Goal: Find specific page/section: Find specific page/section

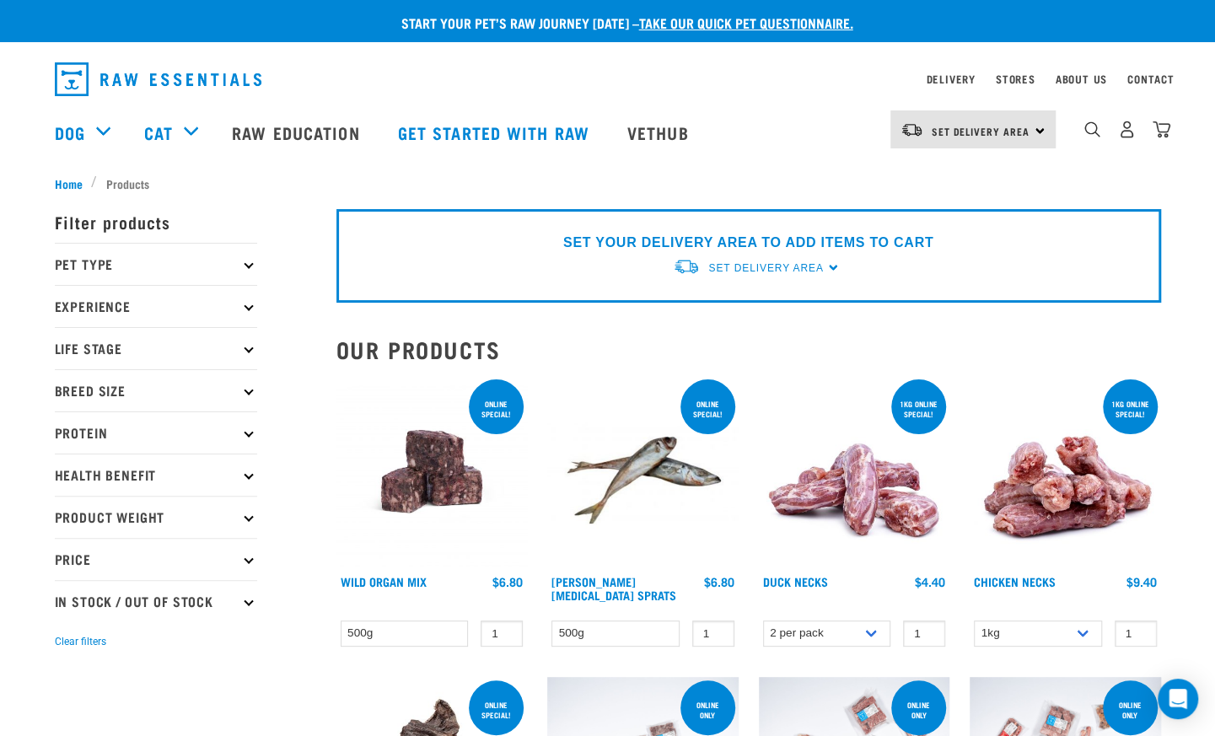
click at [249, 266] on icon at bounding box center [248, 264] width 9 height 9
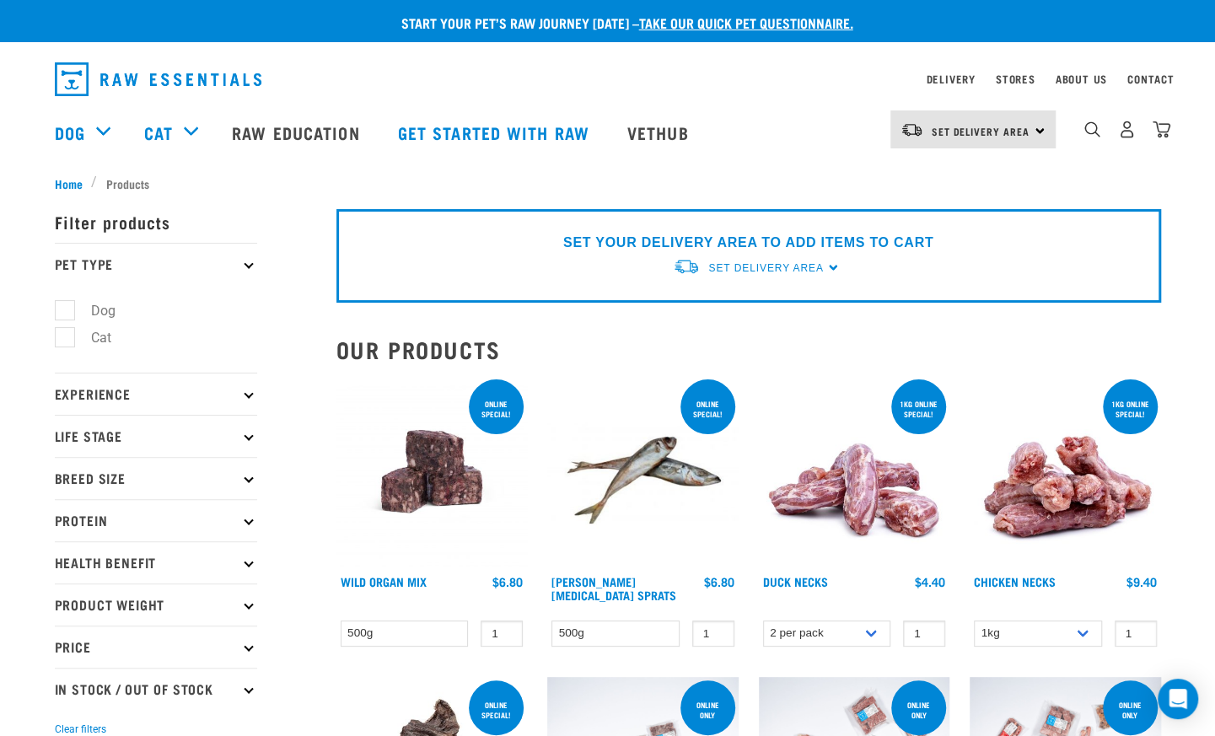
click at [116, 310] on label "Dog" at bounding box center [93, 310] width 58 height 21
click at [66, 310] on input "Dog" at bounding box center [60, 307] width 11 height 11
checkbox input "true"
click at [255, 388] on p "Experience" at bounding box center [156, 394] width 202 height 42
click at [255, 398] on p "Experience" at bounding box center [156, 394] width 202 height 42
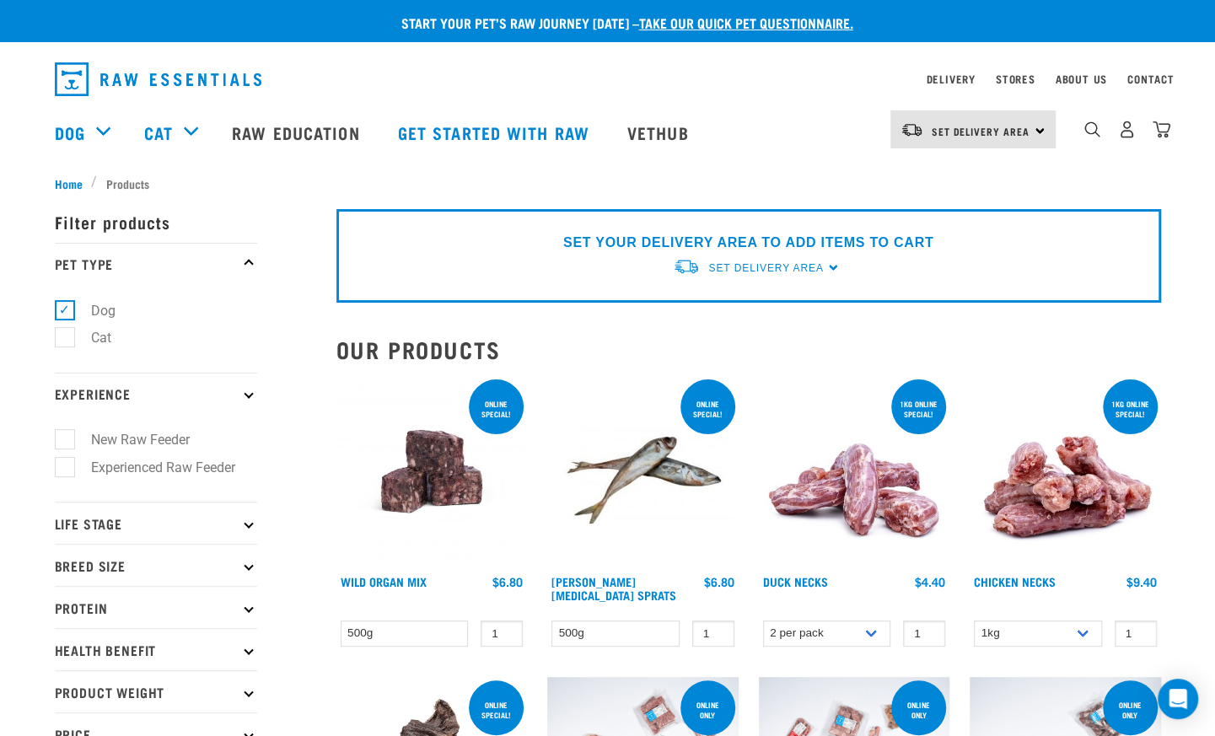
click at [73, 438] on label "New Raw Feeder" at bounding box center [130, 439] width 132 height 21
click at [66, 438] on input "New Raw Feeder" at bounding box center [60, 437] width 11 height 11
checkbox input "true"
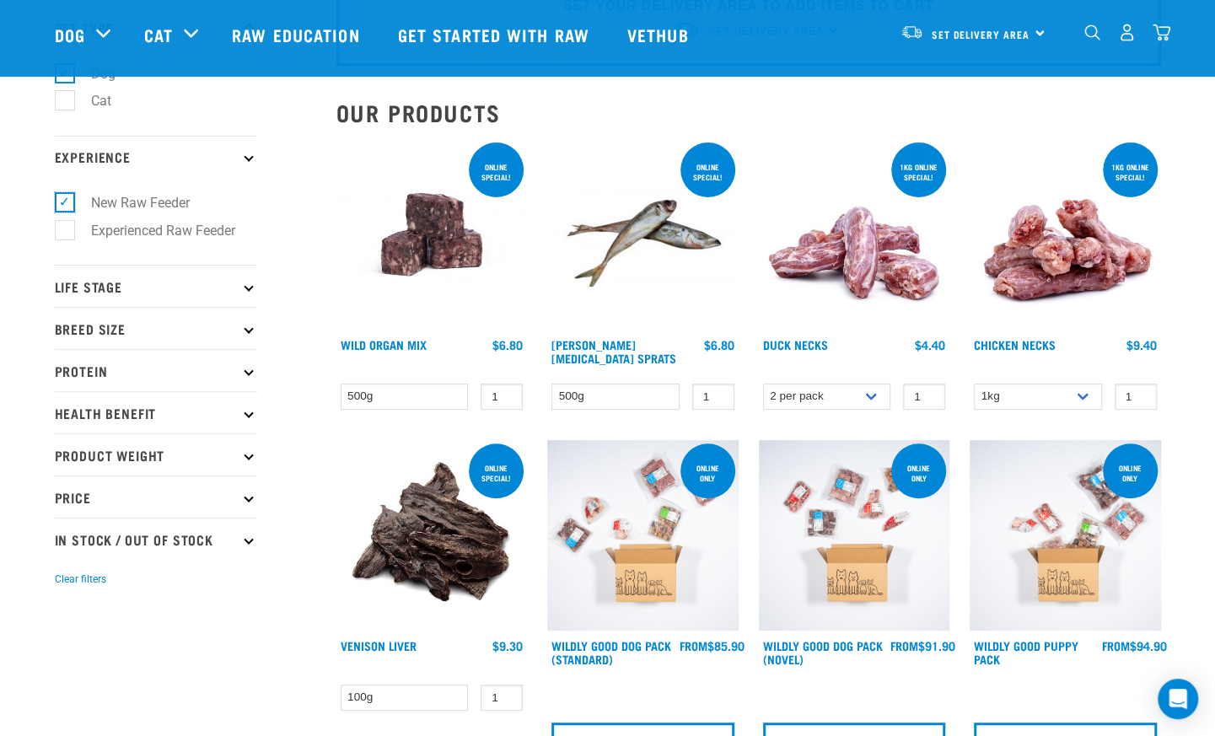
scroll to position [125, 0]
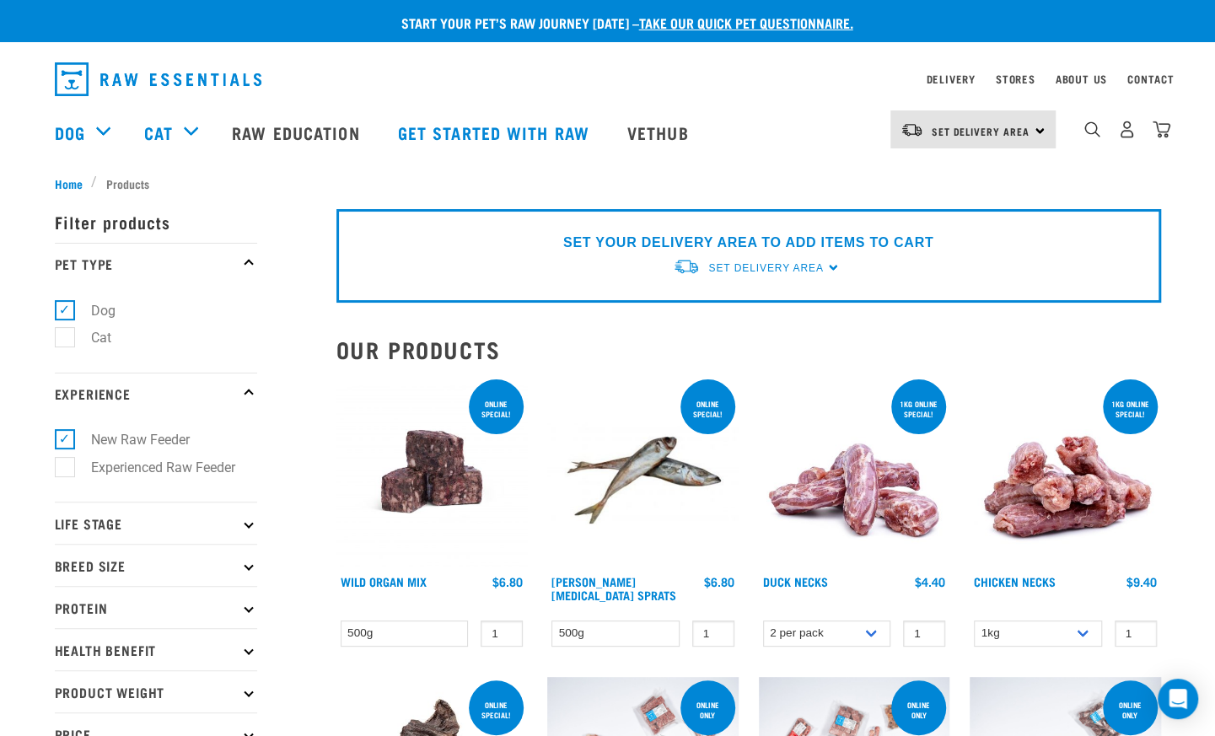
click at [255, 530] on p "Life Stage" at bounding box center [156, 523] width 202 height 42
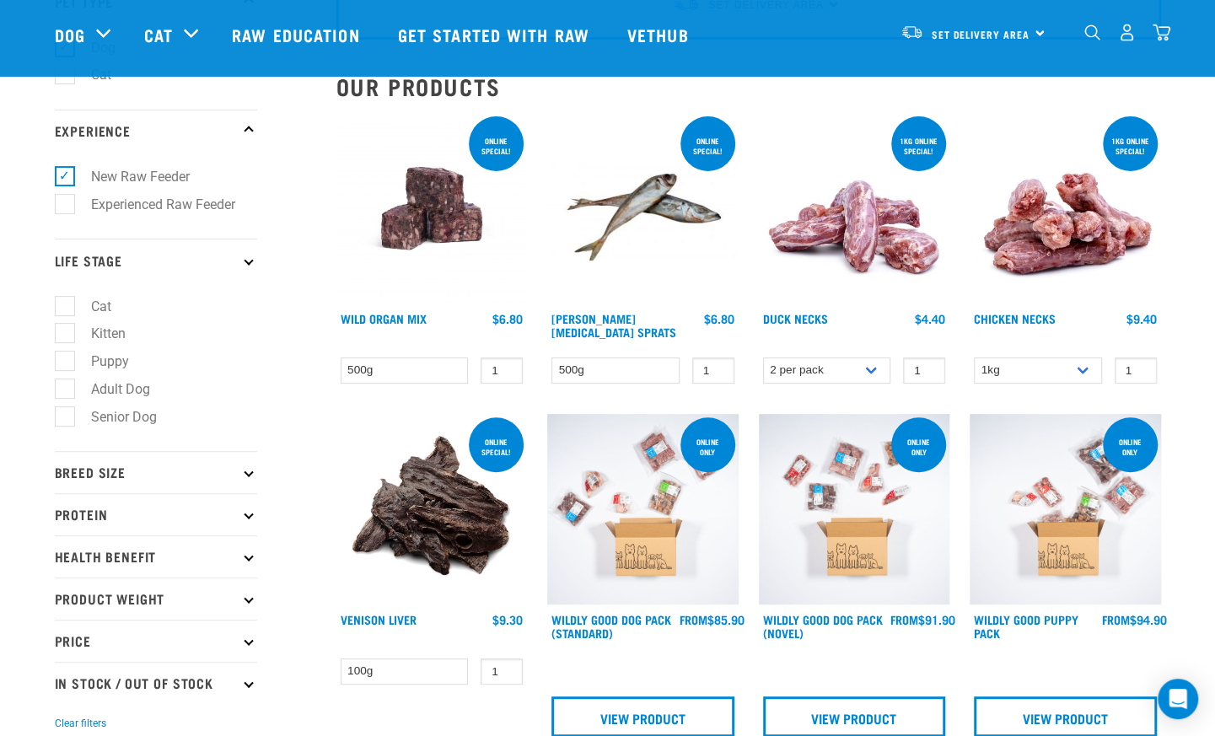
scroll to position [158, 0]
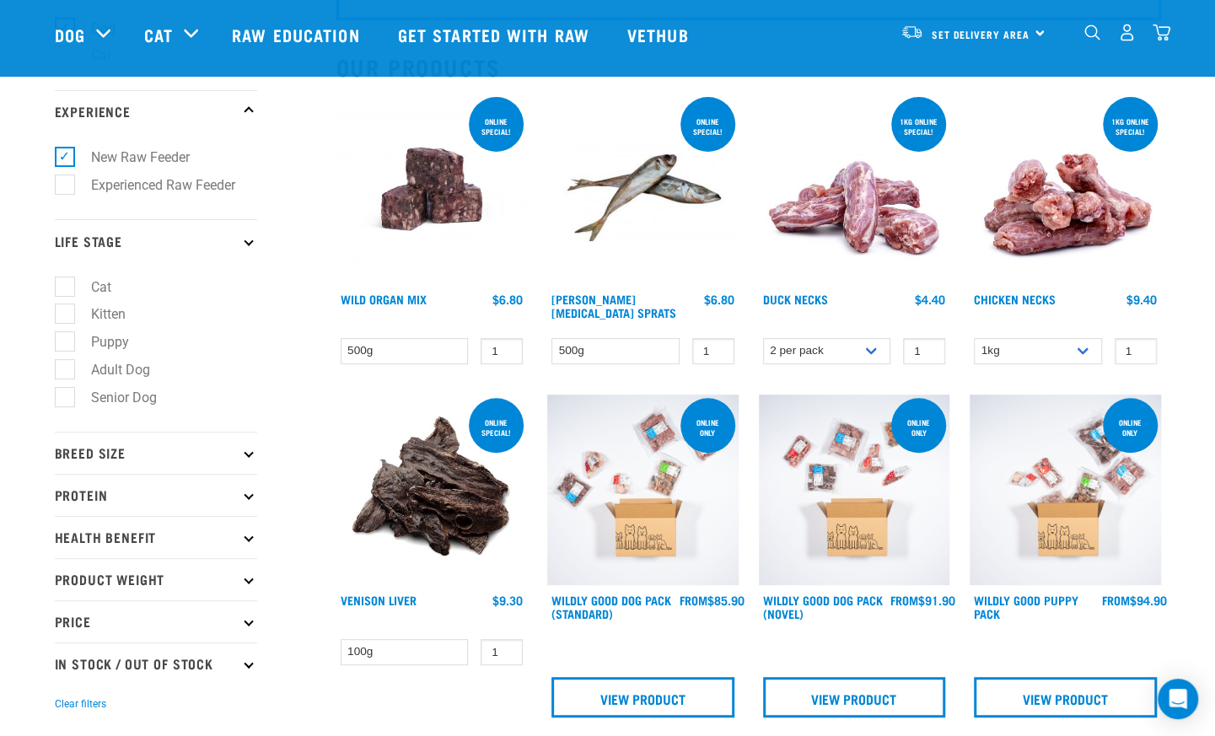
click at [69, 346] on label "Puppy" at bounding box center [100, 341] width 72 height 21
click at [66, 345] on input "Puppy" at bounding box center [60, 339] width 11 height 11
checkbox input "true"
click at [253, 459] on p "Breed Size" at bounding box center [156, 453] width 202 height 42
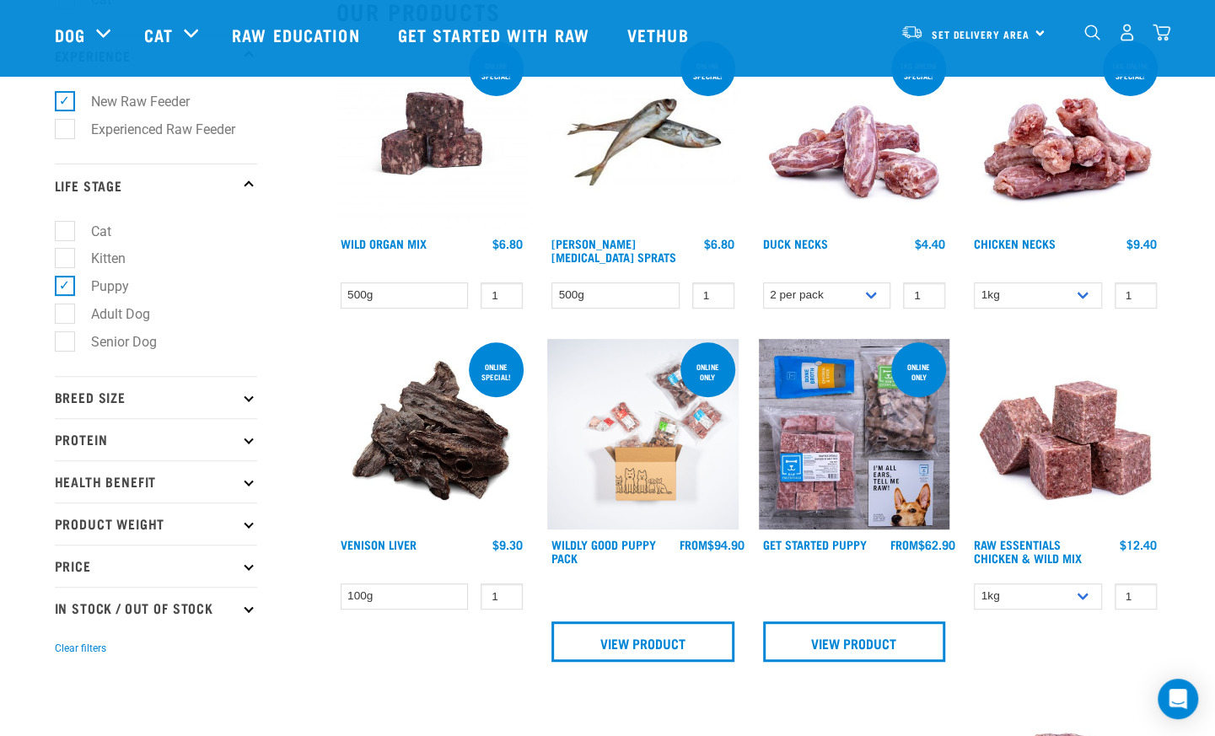
scroll to position [224, 0]
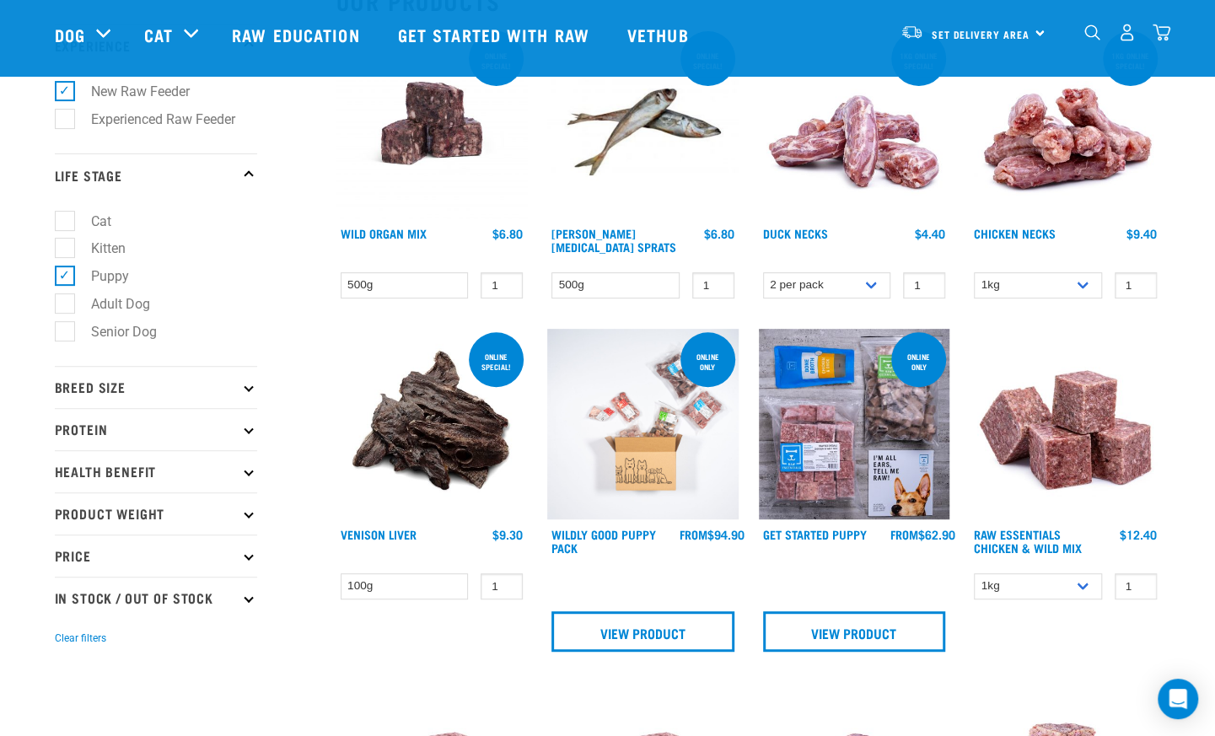
click at [251, 397] on p "Breed Size" at bounding box center [156, 387] width 202 height 42
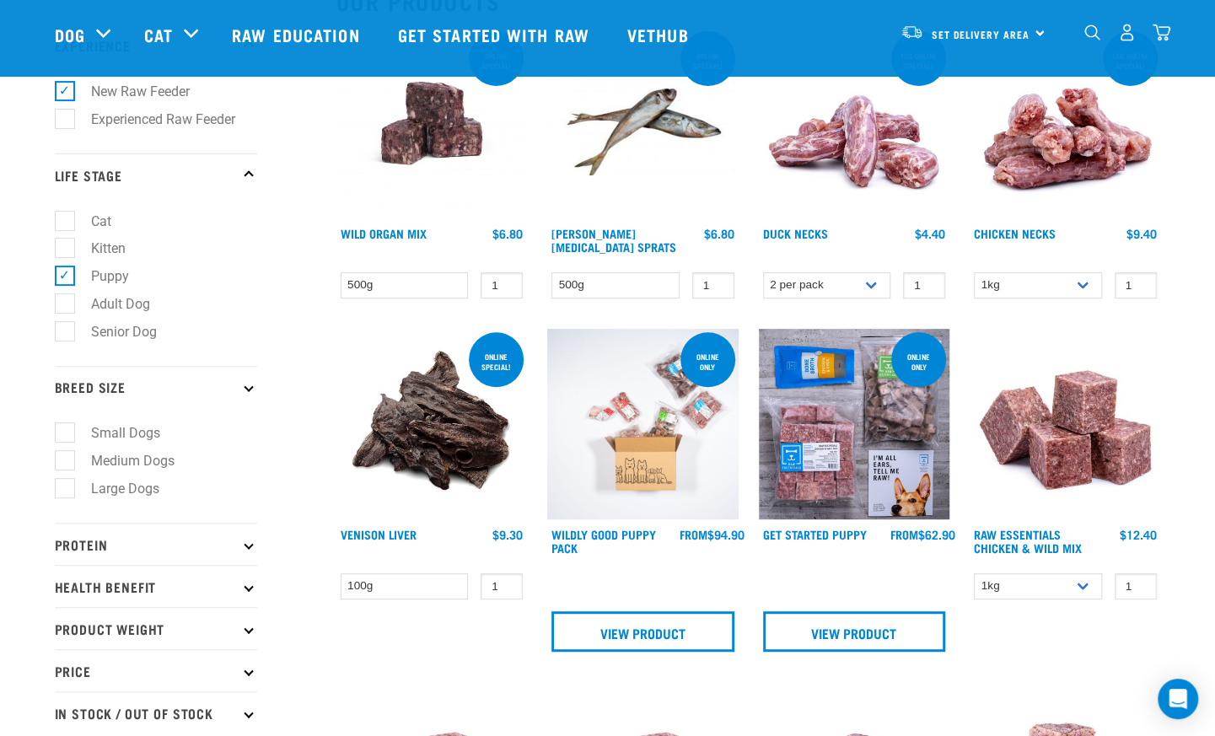
click at [70, 435] on label "Small Dogs" at bounding box center [115, 432] width 103 height 21
click at [66, 435] on input "Small Dogs" at bounding box center [60, 430] width 11 height 11
checkbox input "true"
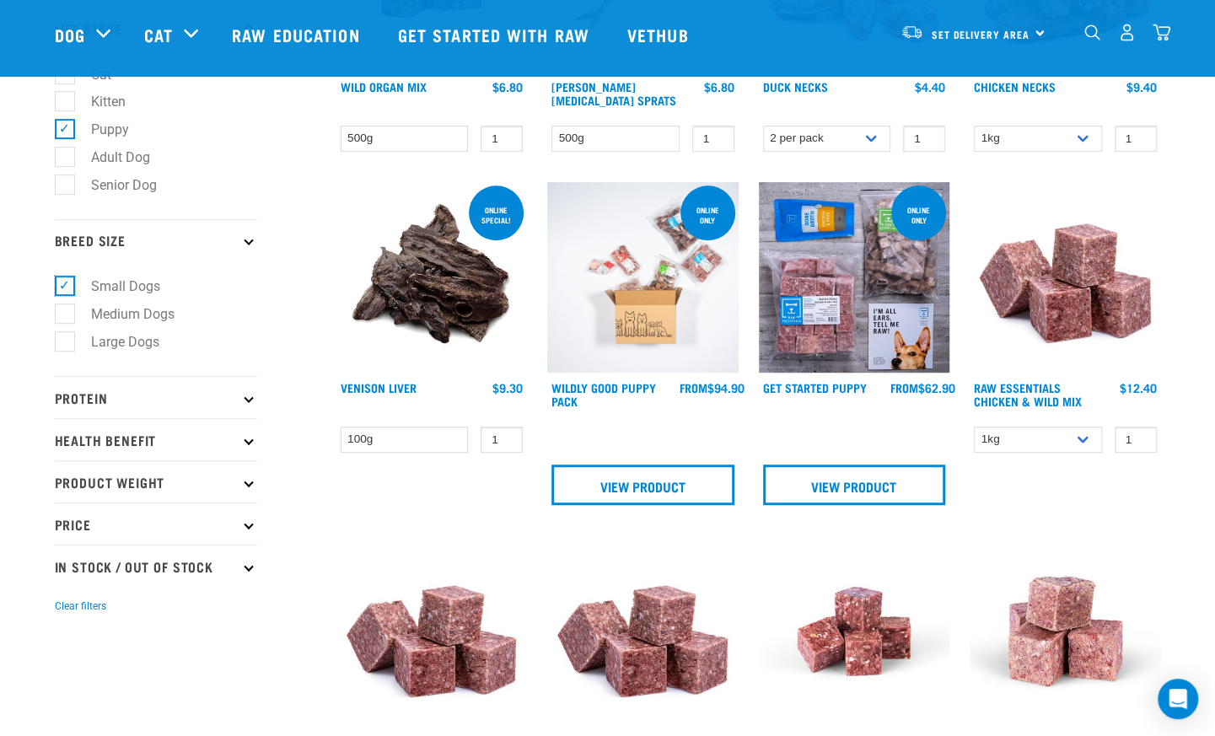
scroll to position [374, 0]
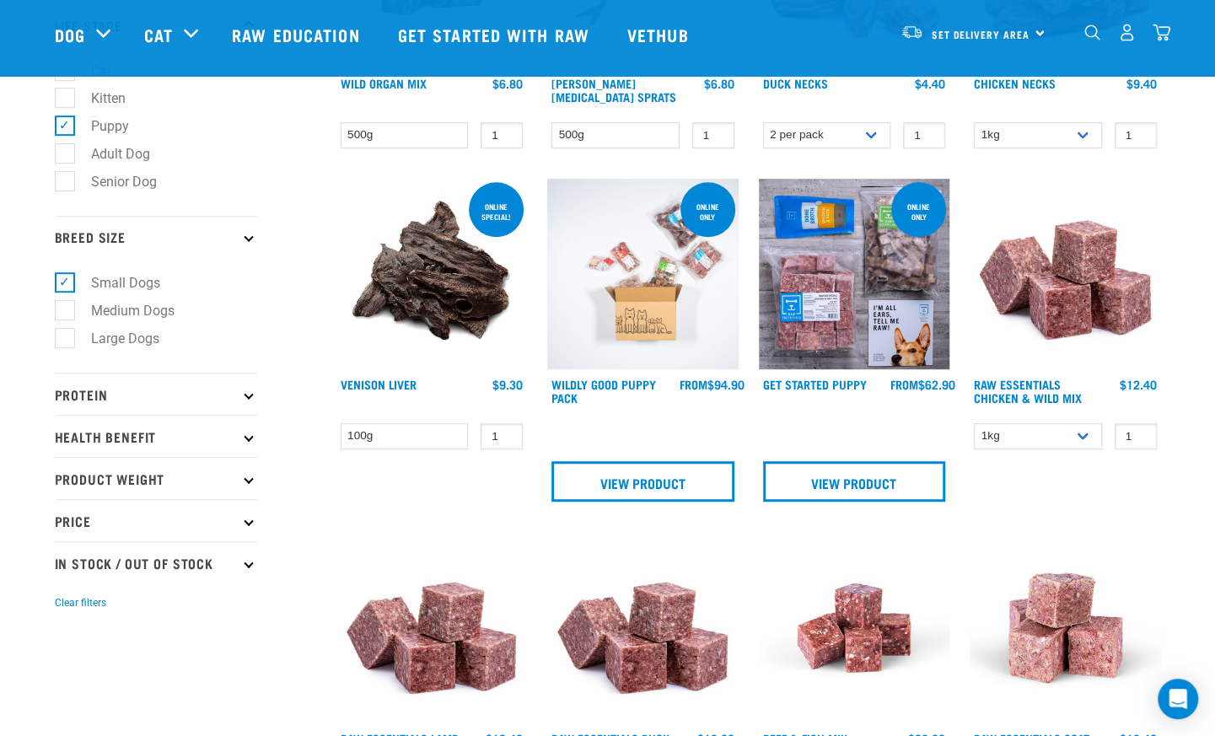
click at [255, 400] on p "Protein" at bounding box center [156, 394] width 202 height 42
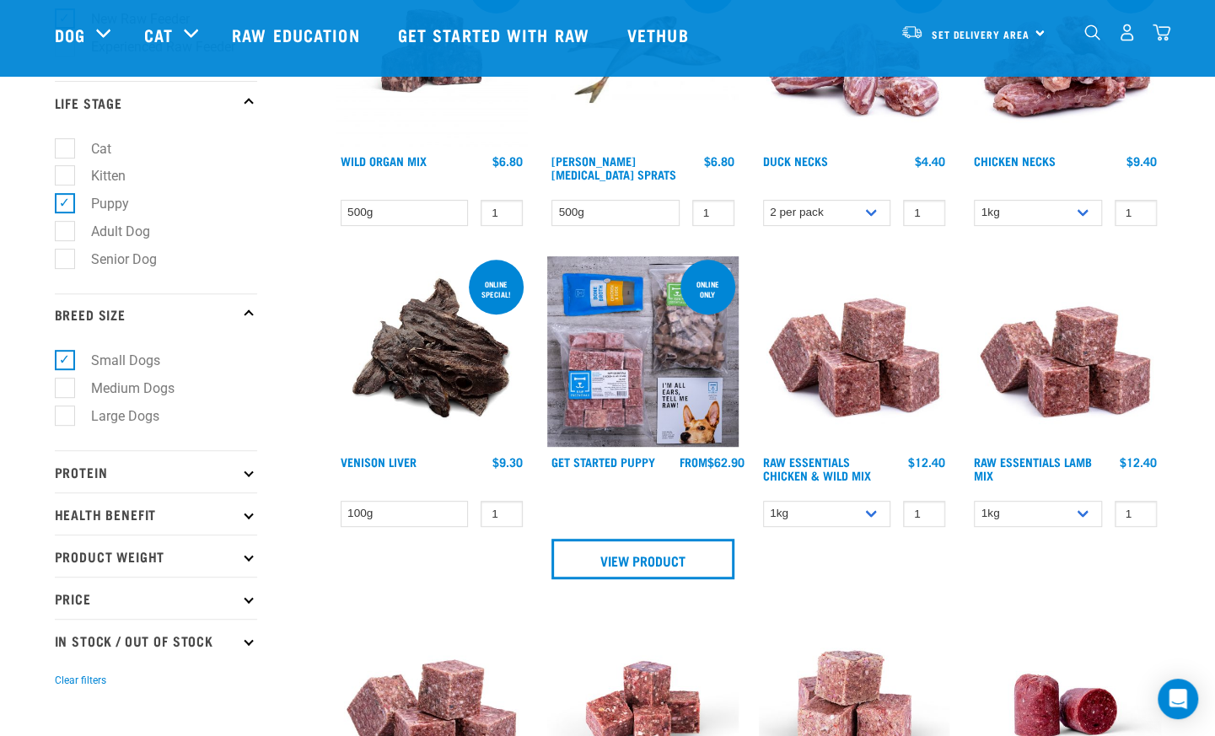
scroll to position [297, 0]
click at [248, 515] on icon at bounding box center [248, 513] width 9 height 9
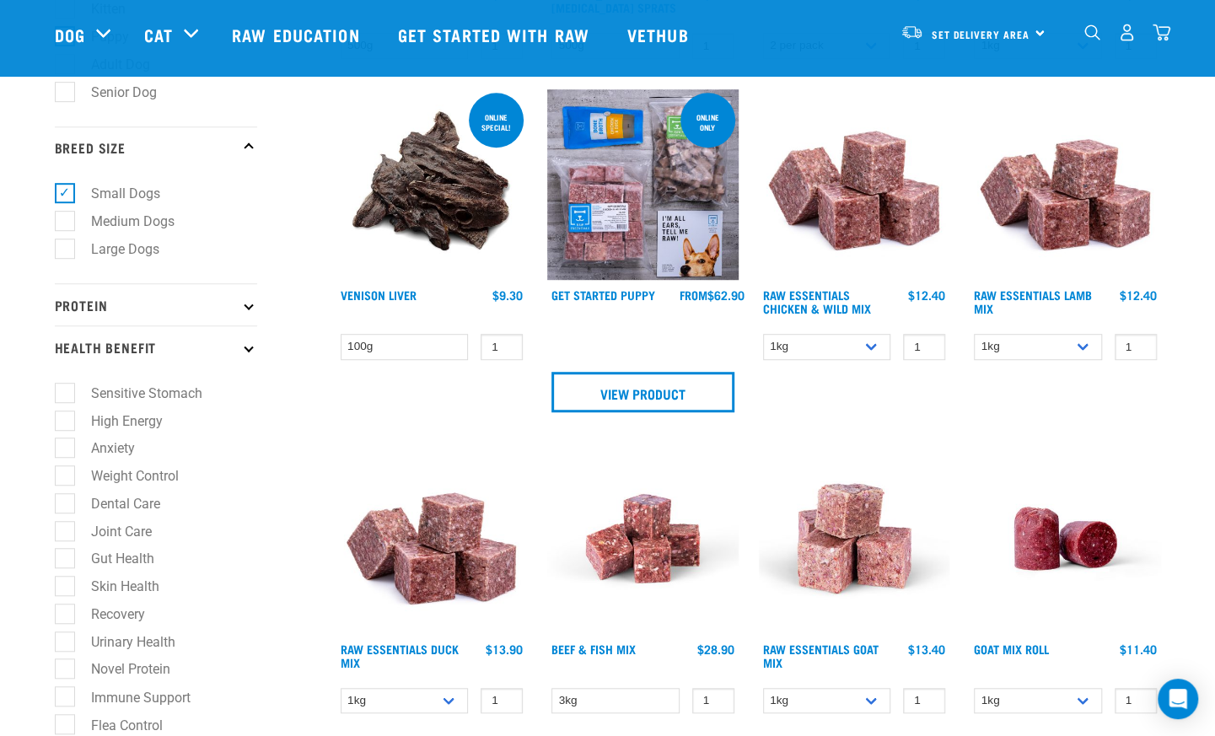
scroll to position [468, 0]
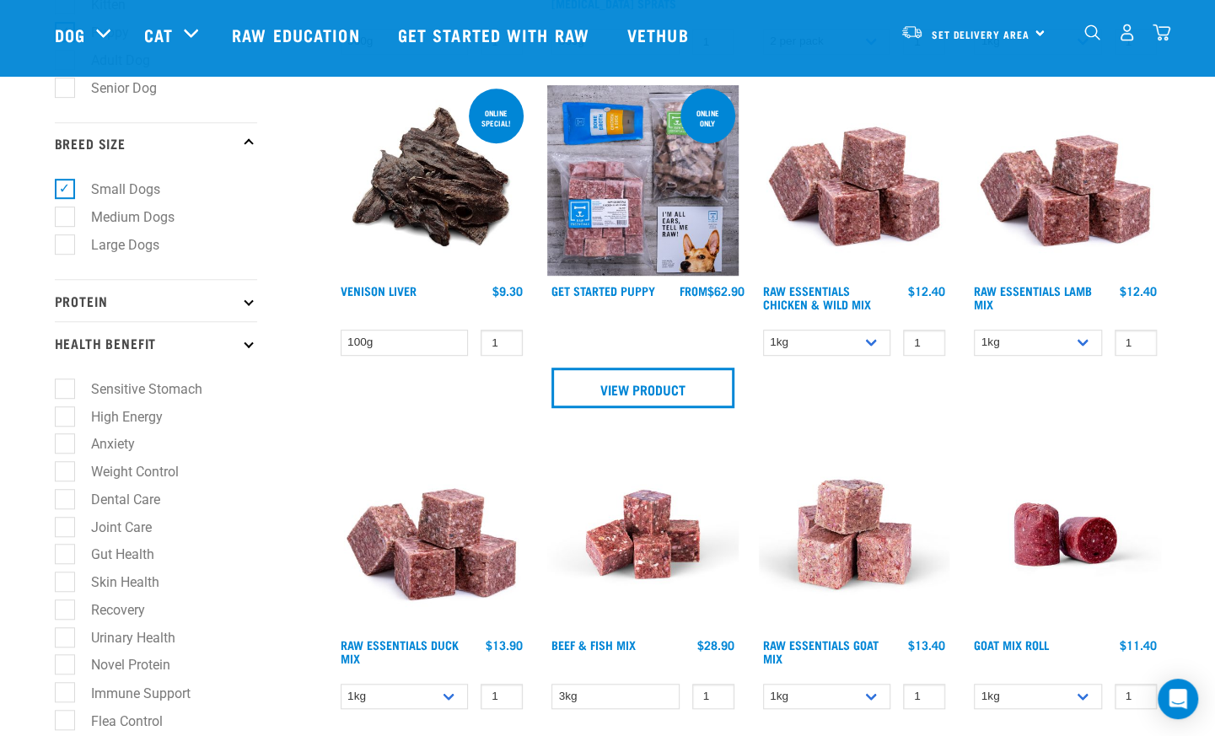
click at [67, 446] on label "Anxiety" at bounding box center [103, 443] width 78 height 21
click at [66, 446] on input "Anxiety" at bounding box center [60, 441] width 11 height 11
checkbox input "true"
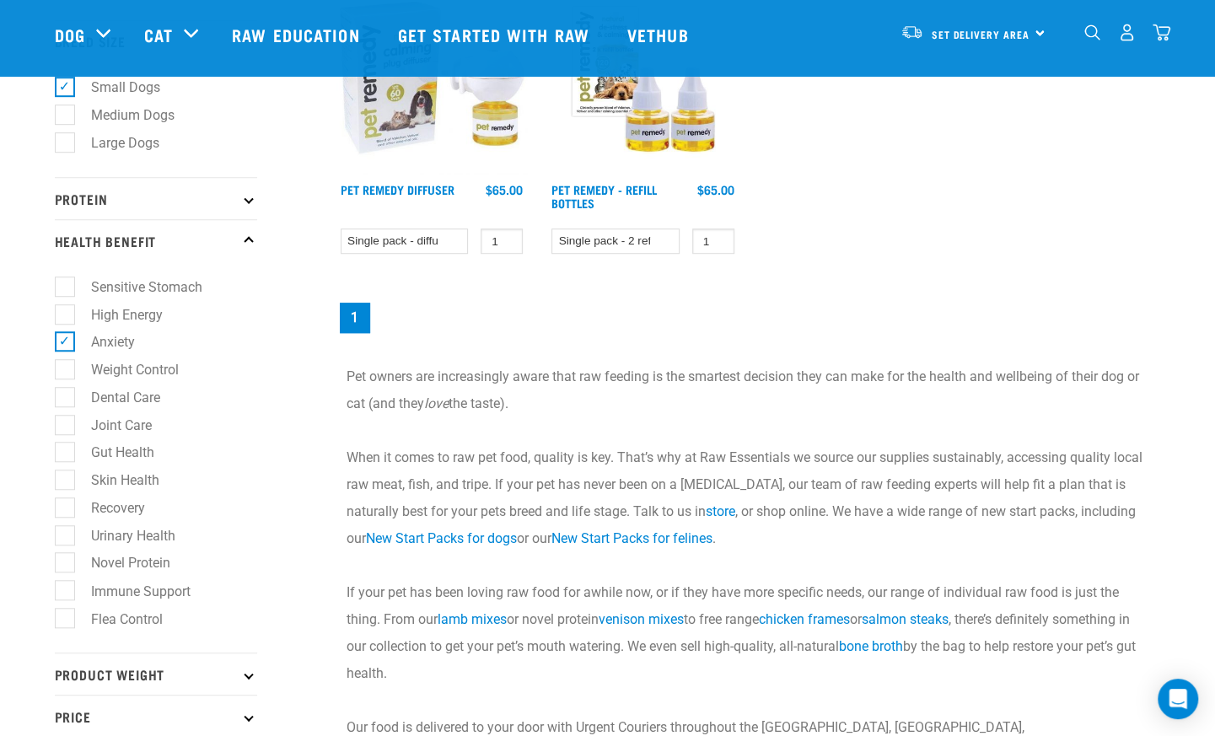
scroll to position [572, 0]
click at [71, 400] on label "Dental Care" at bounding box center [115, 395] width 103 height 21
click at [66, 398] on input "Dental Care" at bounding box center [60, 392] width 11 height 11
checkbox input "true"
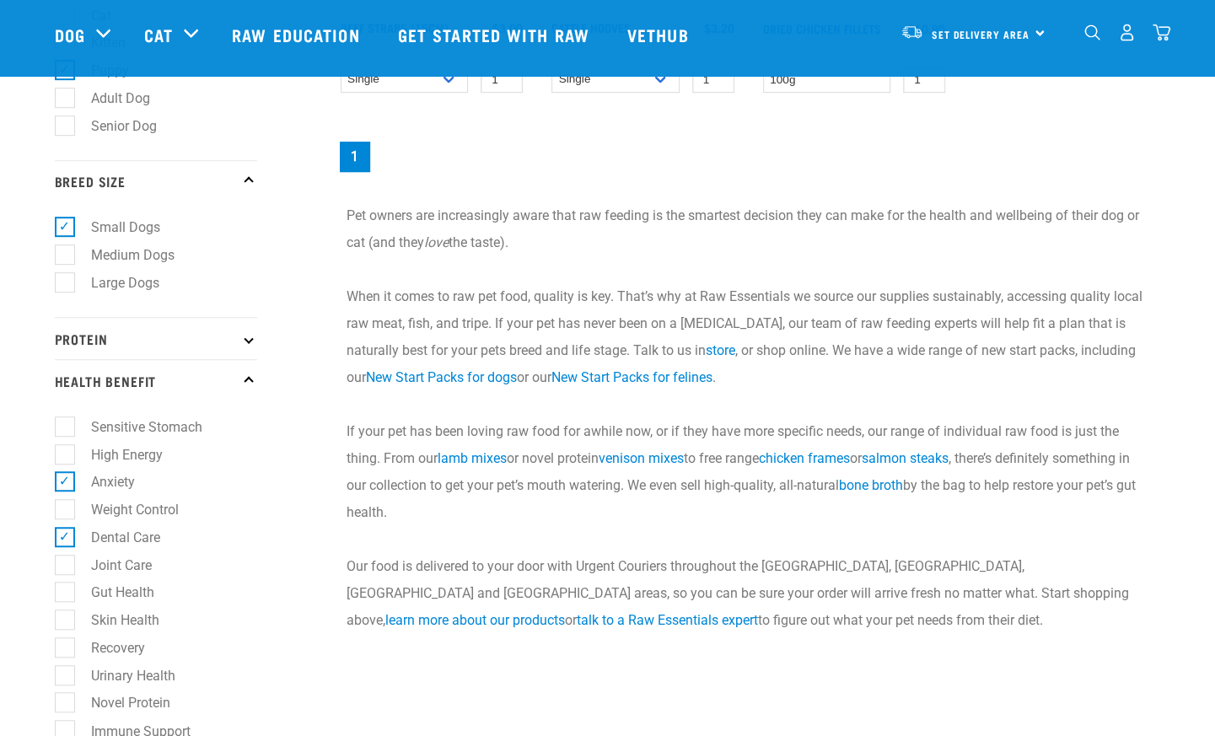
scroll to position [431, 0]
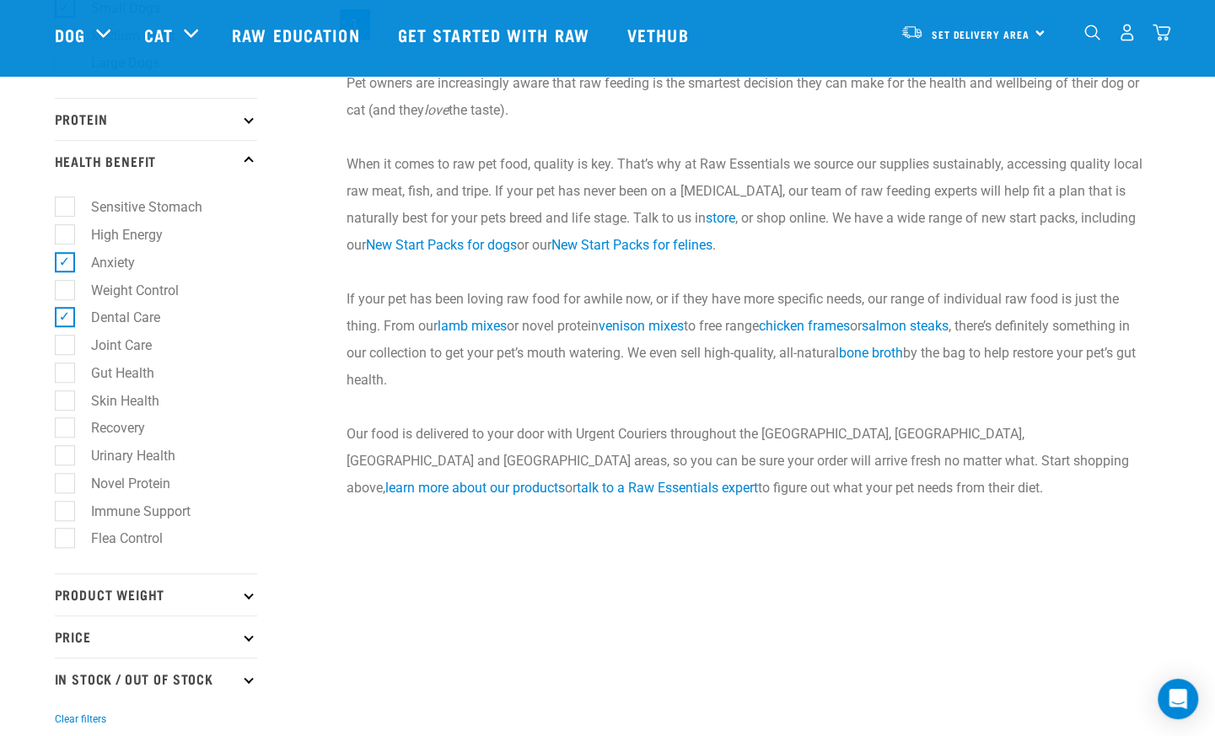
scroll to position [565, 0]
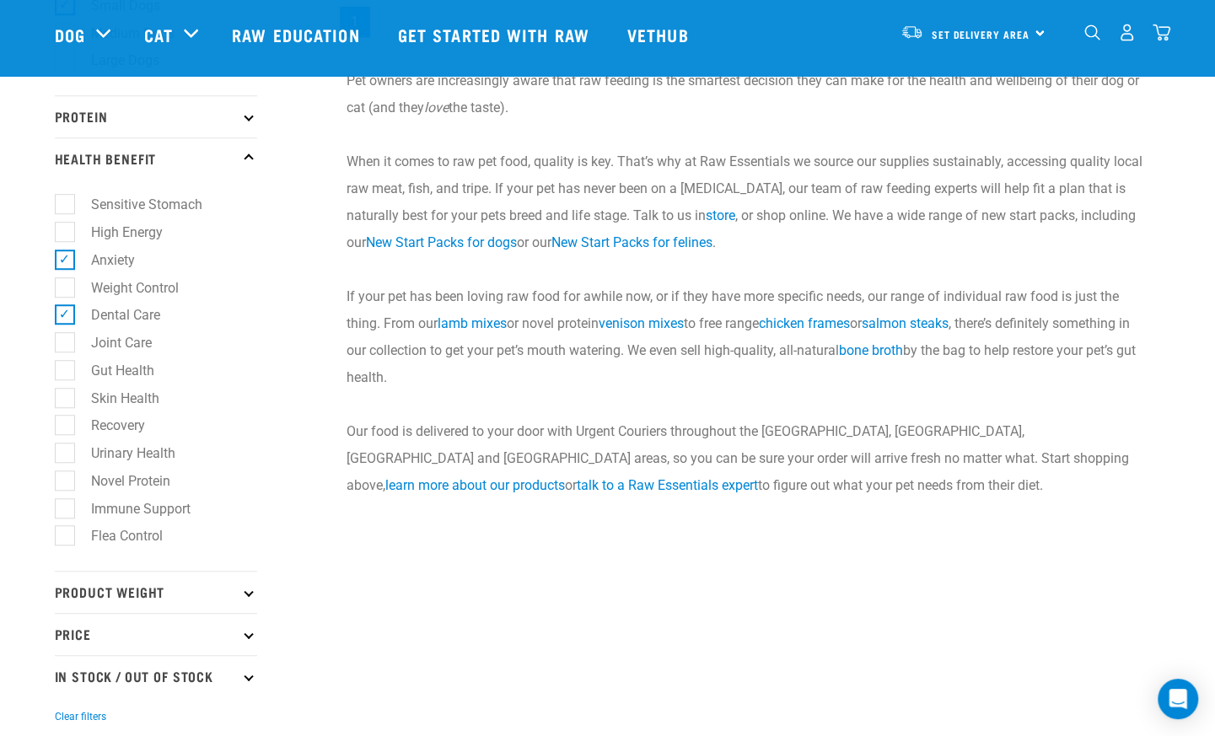
click at [74, 396] on label "Skin Health" at bounding box center [115, 398] width 102 height 21
click at [66, 396] on input "Skin Health" at bounding box center [60, 394] width 11 height 11
checkbox input "true"
click at [69, 376] on label "Gut Health" at bounding box center [112, 370] width 97 height 21
click at [66, 373] on input "Gut Health" at bounding box center [60, 367] width 11 height 11
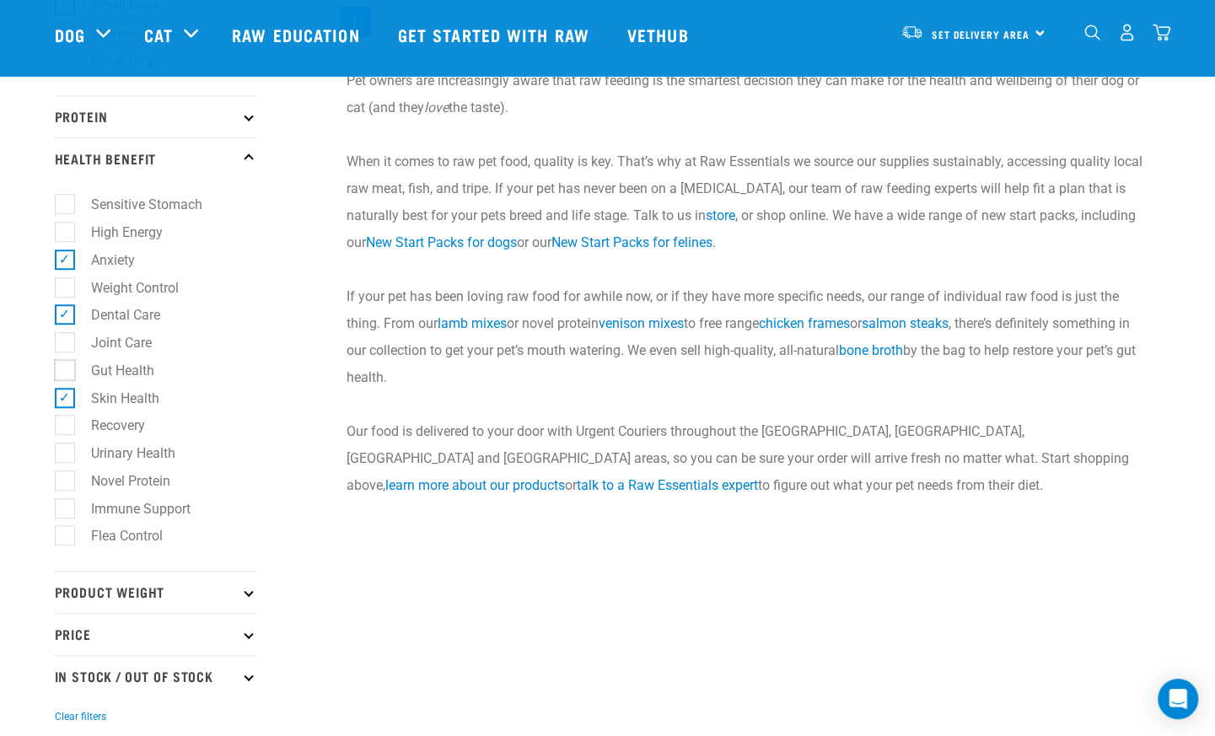
checkbox input "true"
click at [69, 347] on label "Joint Care" at bounding box center [111, 342] width 94 height 21
click at [66, 345] on input "Joint Care" at bounding box center [60, 339] width 11 height 11
checkbox input "true"
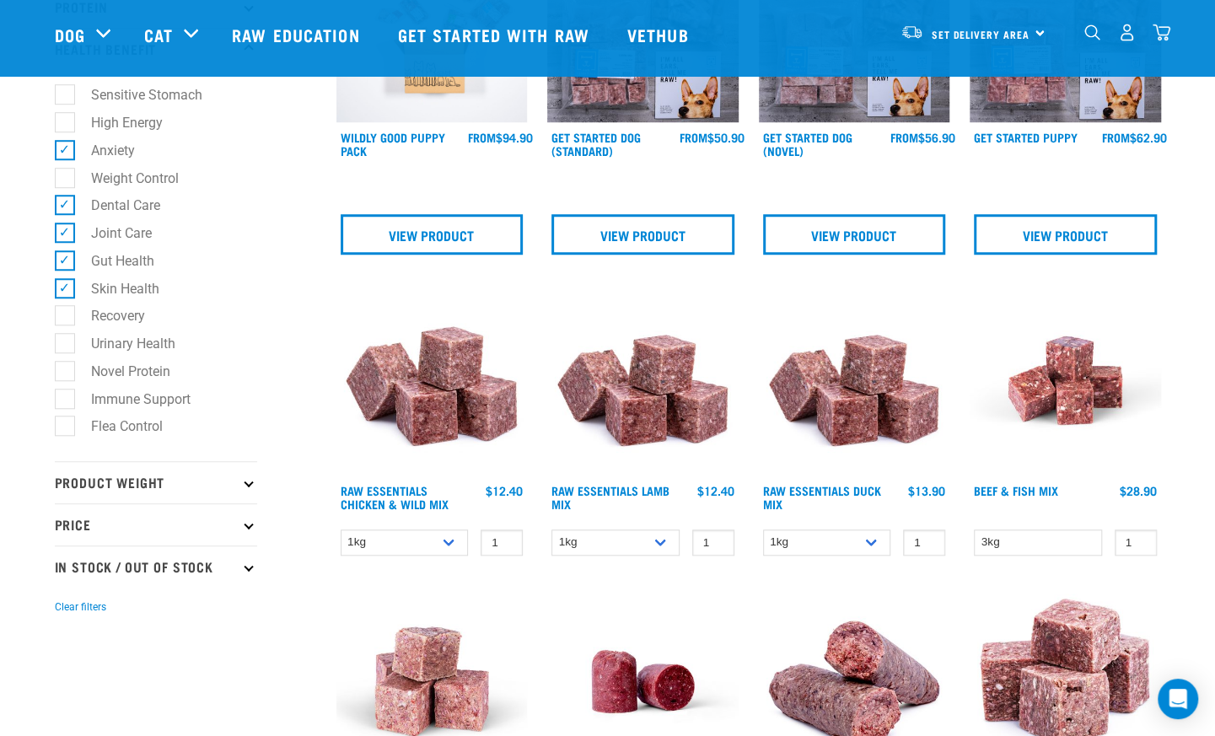
scroll to position [685, 0]
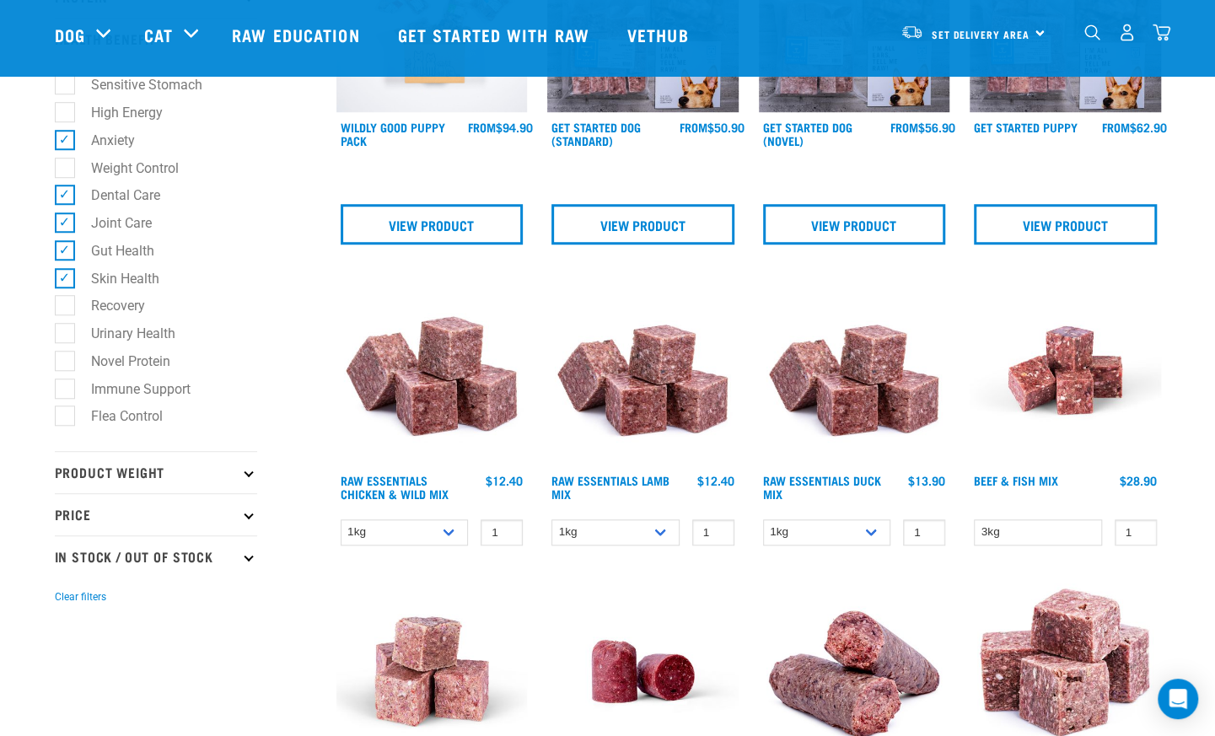
click at [251, 475] on icon at bounding box center [248, 471] width 9 height 9
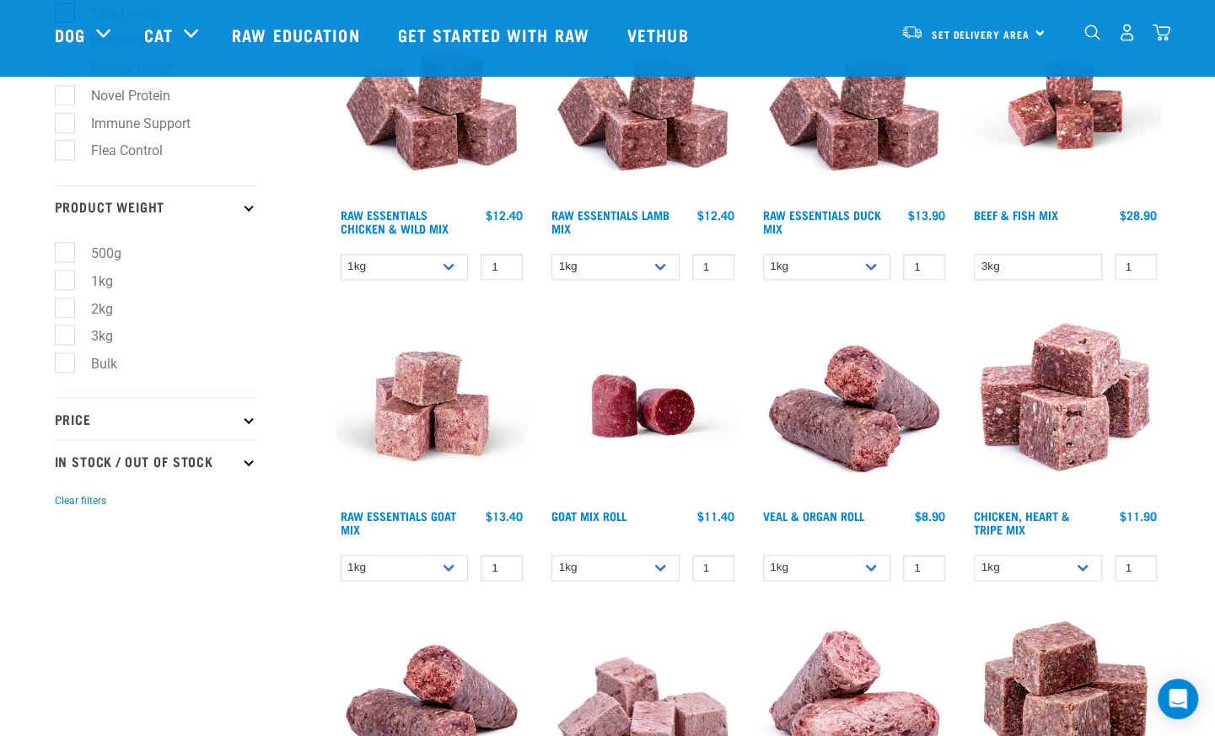
scroll to position [953, 0]
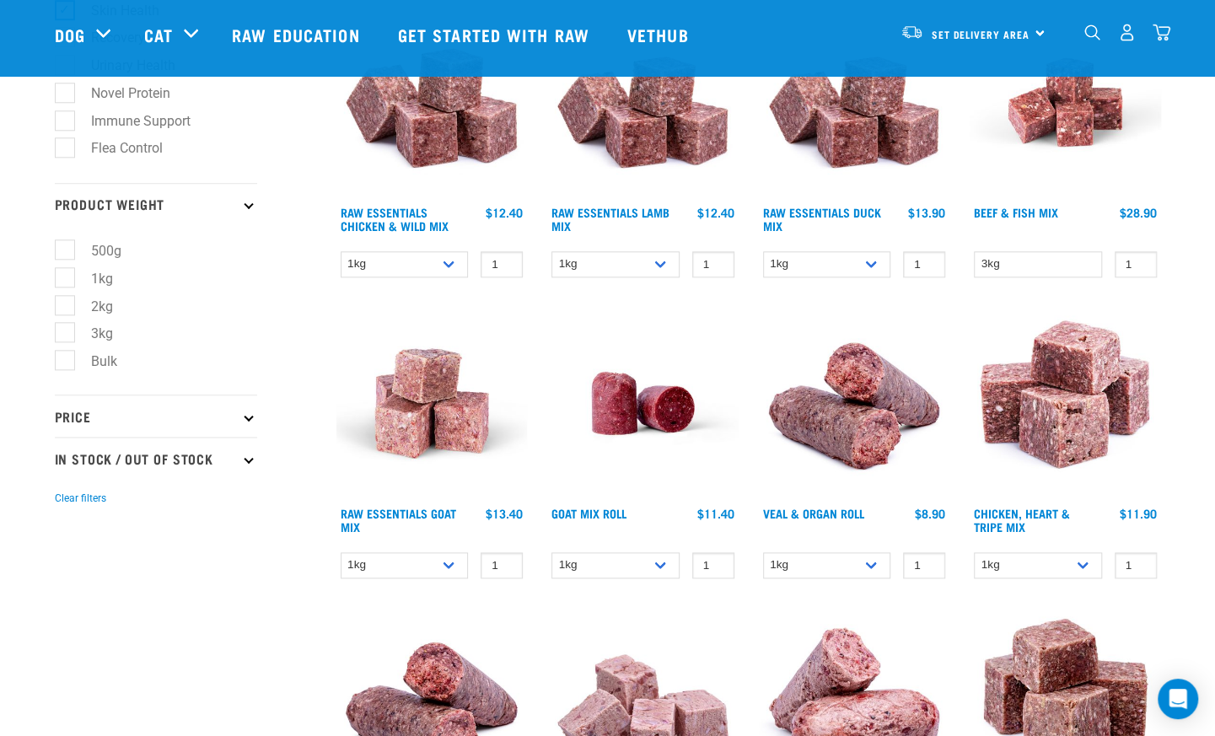
click at [248, 421] on icon at bounding box center [248, 415] width 9 height 9
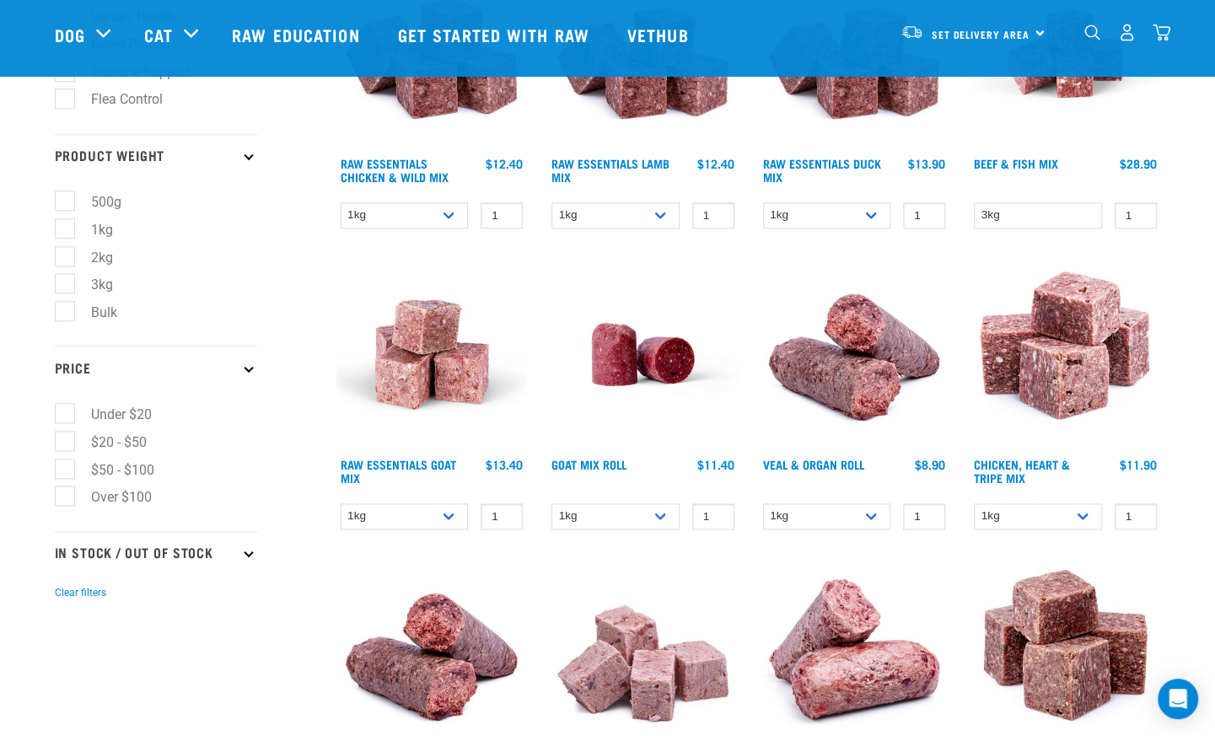
scroll to position [1029, 0]
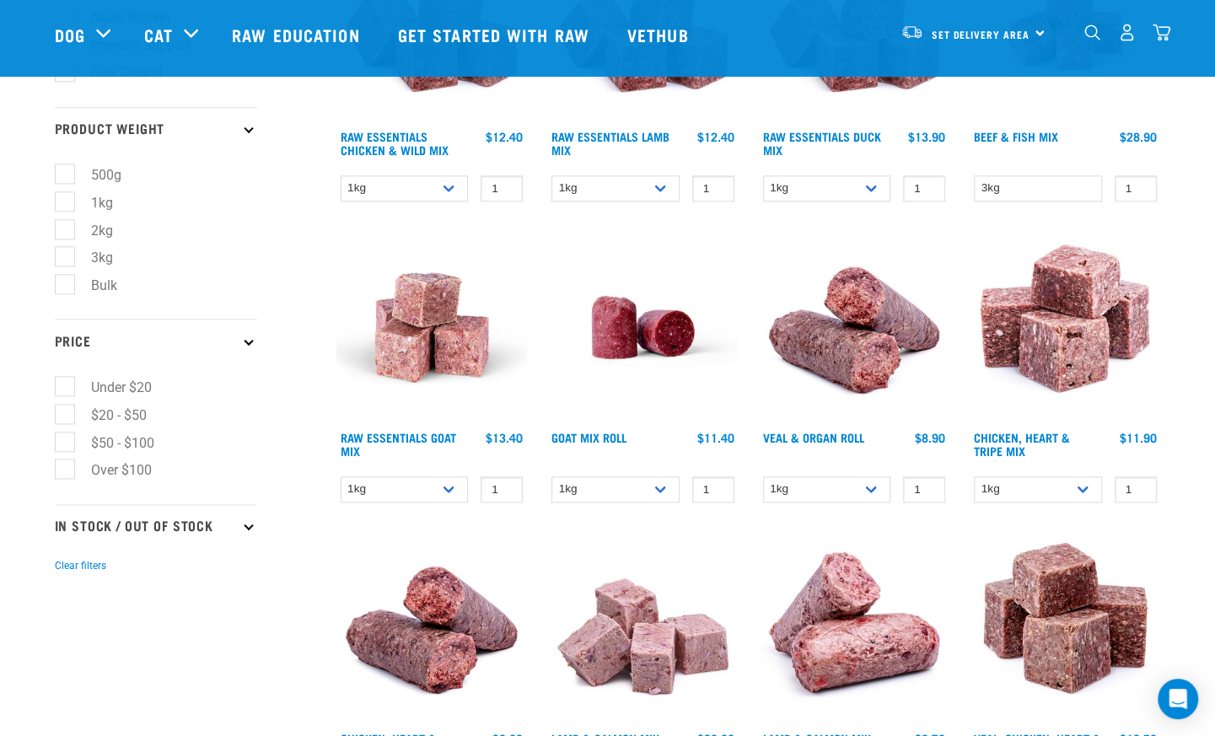
click at [246, 529] on icon at bounding box center [248, 524] width 9 height 9
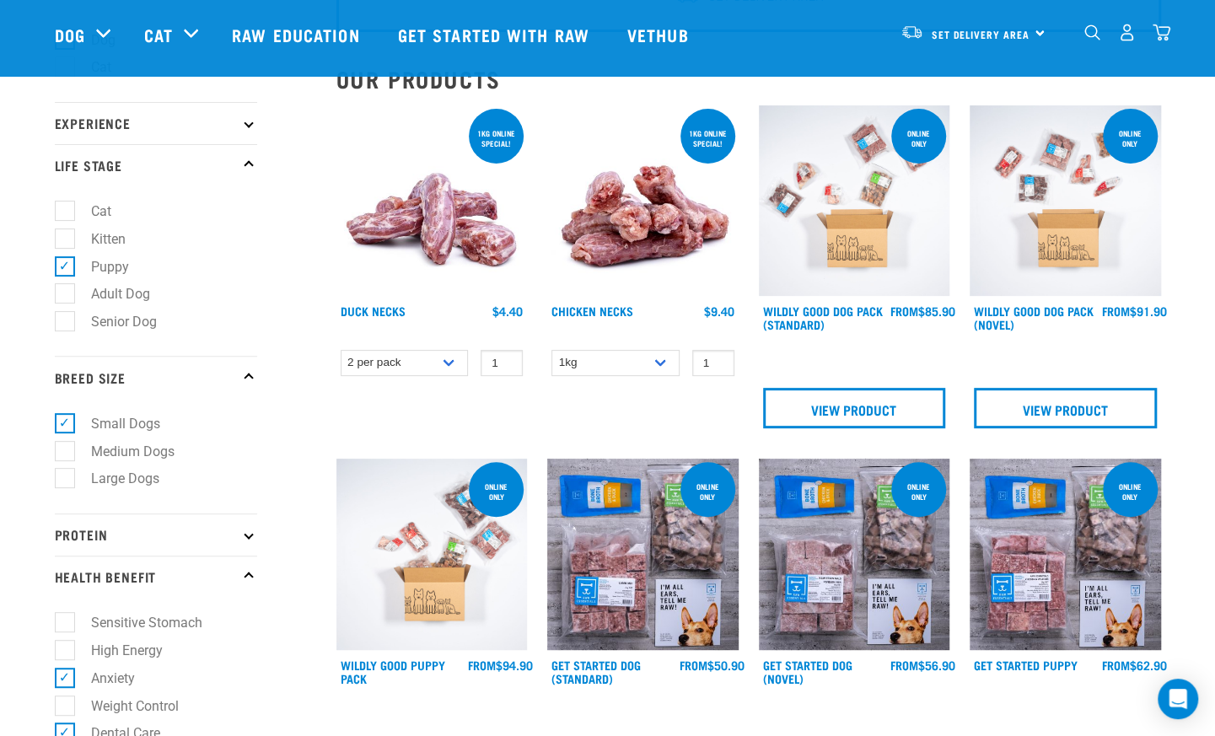
scroll to position [152, 0]
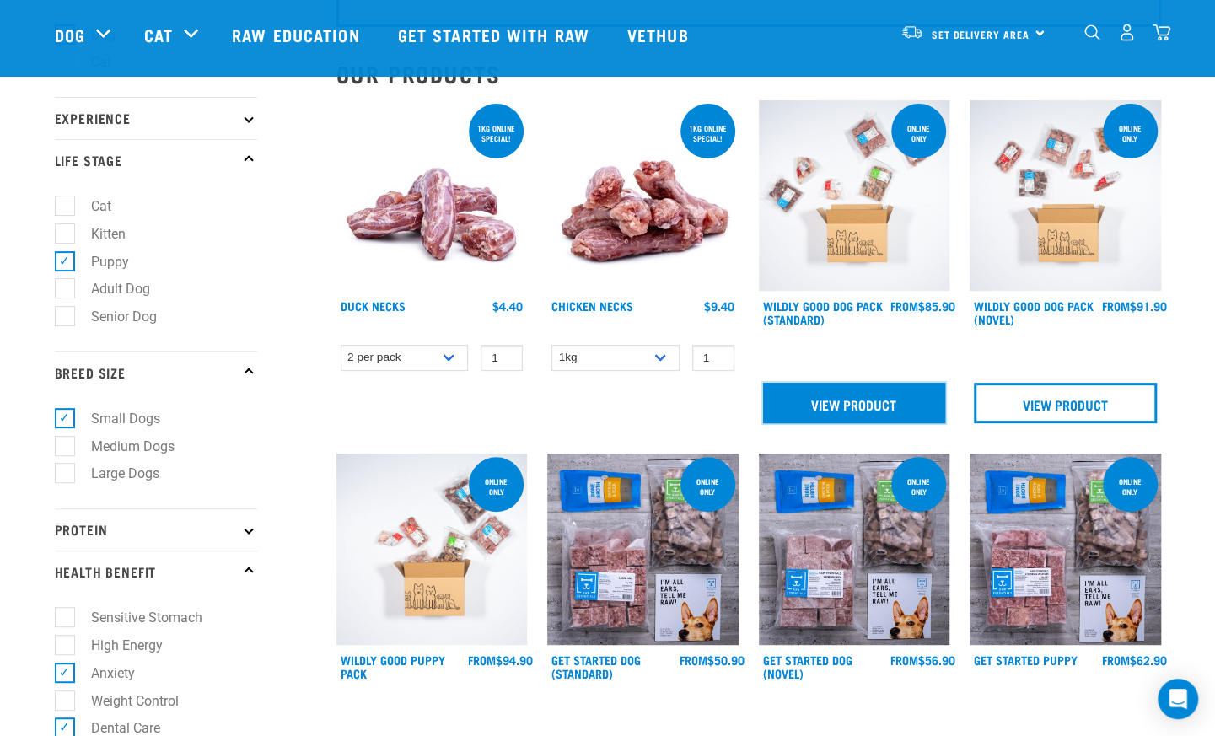
click at [889, 409] on link "View Product" at bounding box center [854, 403] width 183 height 40
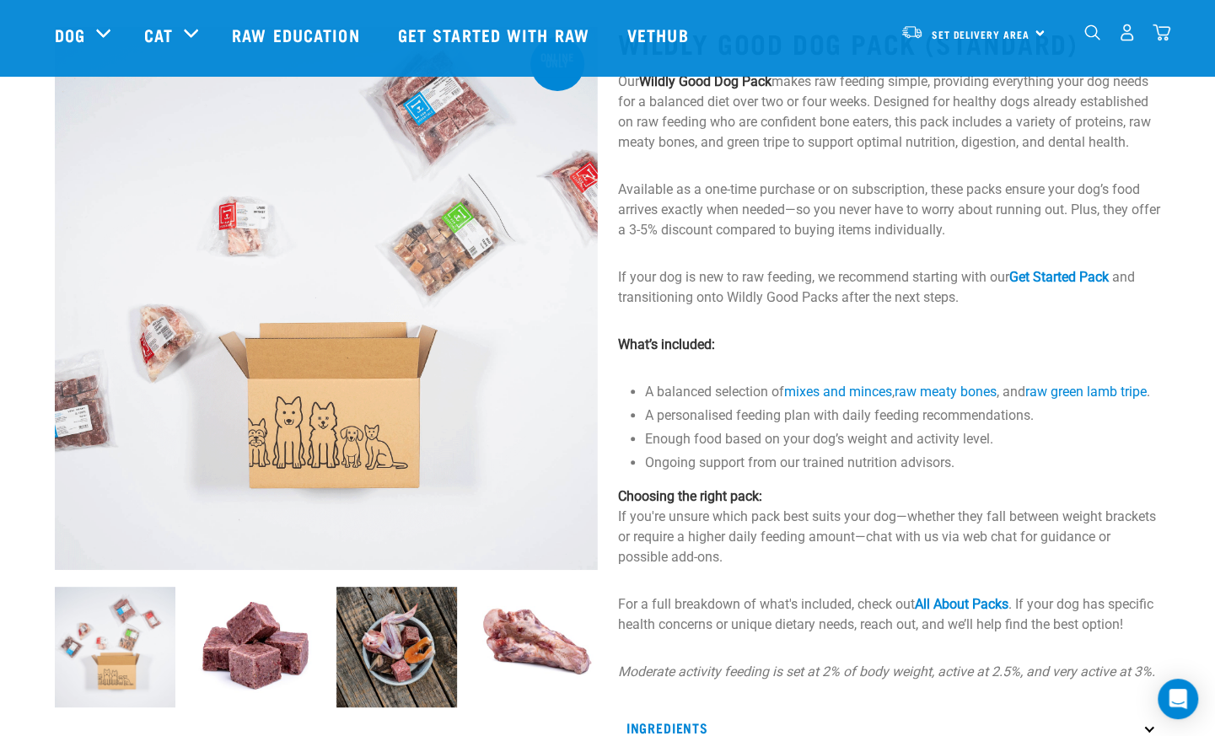
scroll to position [103, 0]
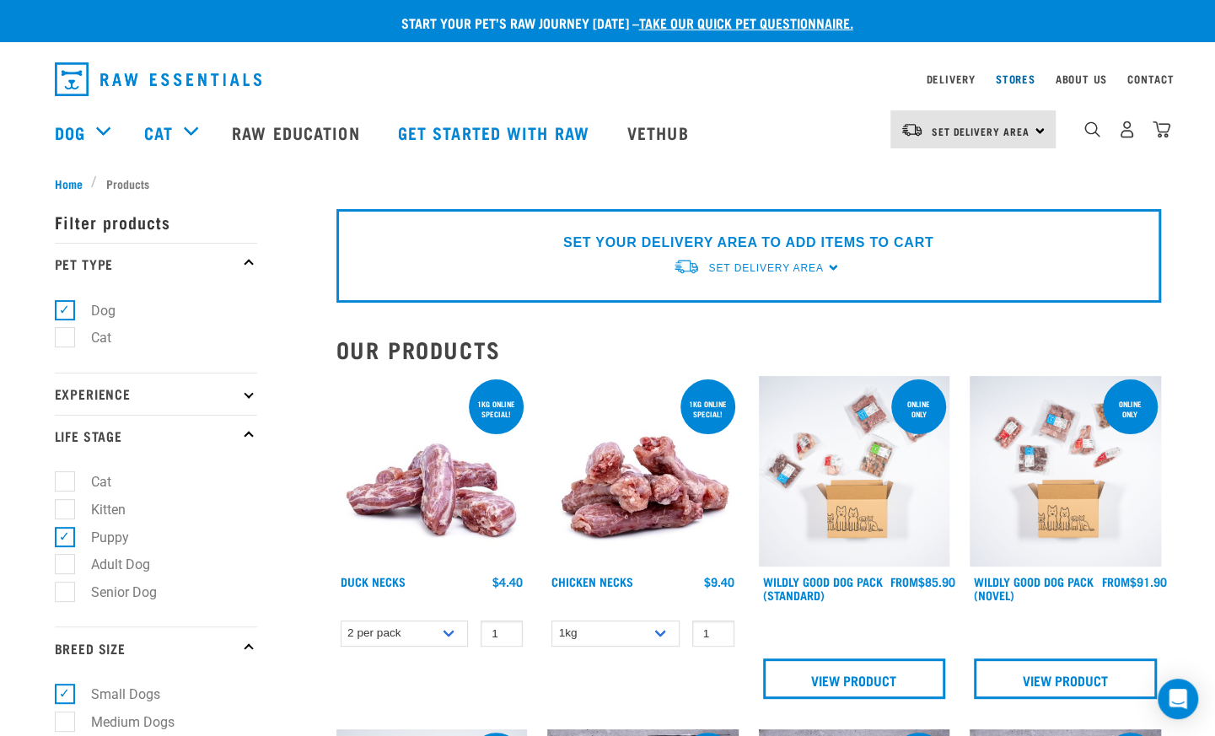
click at [1022, 82] on link "Stores" at bounding box center [1016, 79] width 40 height 6
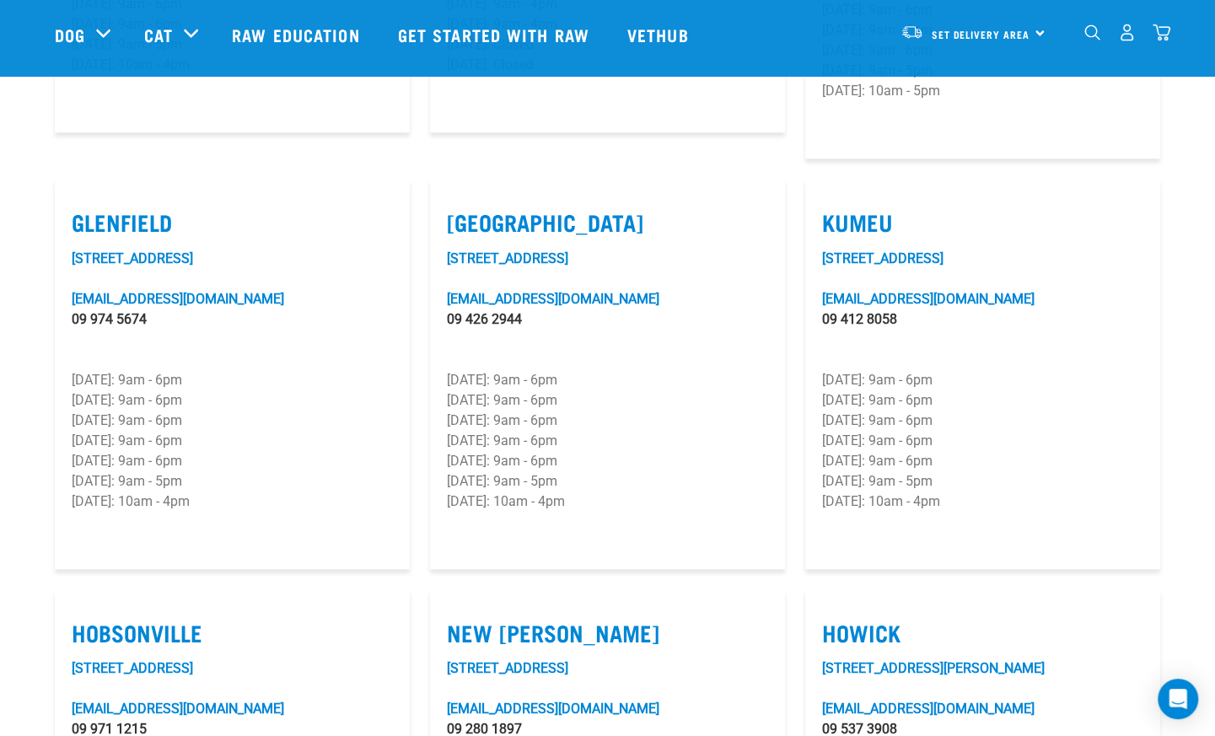
scroll to position [835, 0]
